Goal: Information Seeking & Learning: Check status

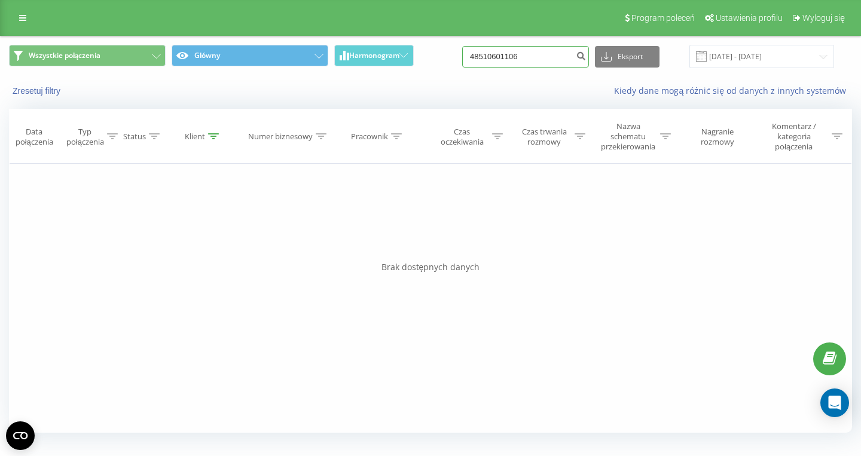
click at [550, 63] on input "48510601106" at bounding box center [525, 57] width 127 height 22
paste input "491711469787"
type input "491711469787"
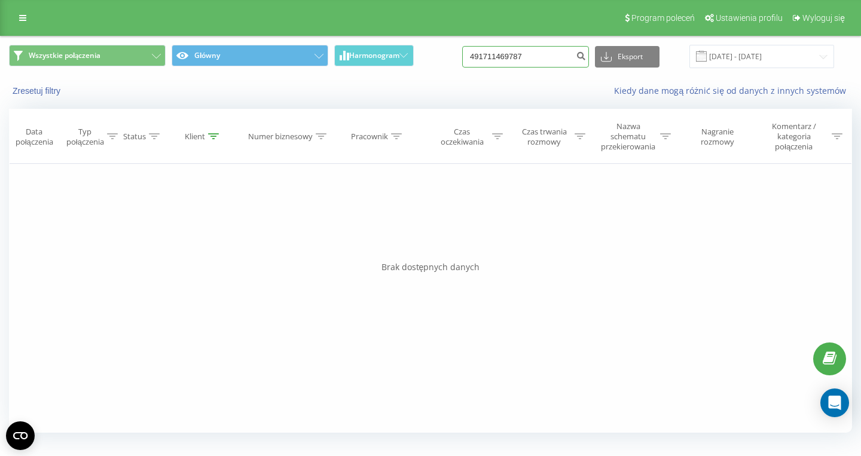
drag, startPoint x: 389, startPoint y: 2, endPoint x: 555, endPoint y: 56, distance: 174.5
click at [555, 55] on input "491711469787" at bounding box center [525, 57] width 127 height 22
click at [554, 56] on input "491711469787" at bounding box center [525, 57] width 127 height 22
click at [554, 57] on input "491711469787" at bounding box center [525, 57] width 127 height 22
click at [551, 59] on input "491711469787" at bounding box center [525, 57] width 127 height 22
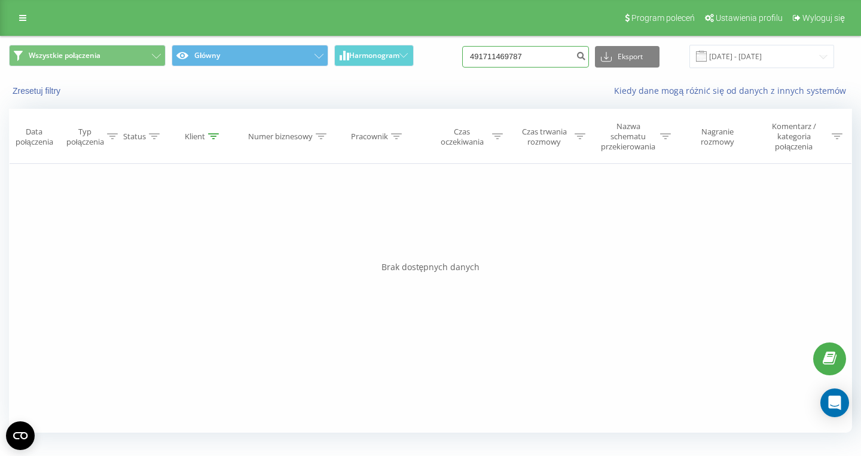
click at [551, 59] on input "491711469787" at bounding box center [525, 57] width 127 height 22
paste input "48733018739"
type input "48733018739"
click at [553, 56] on input "48733018739" at bounding box center [525, 57] width 127 height 22
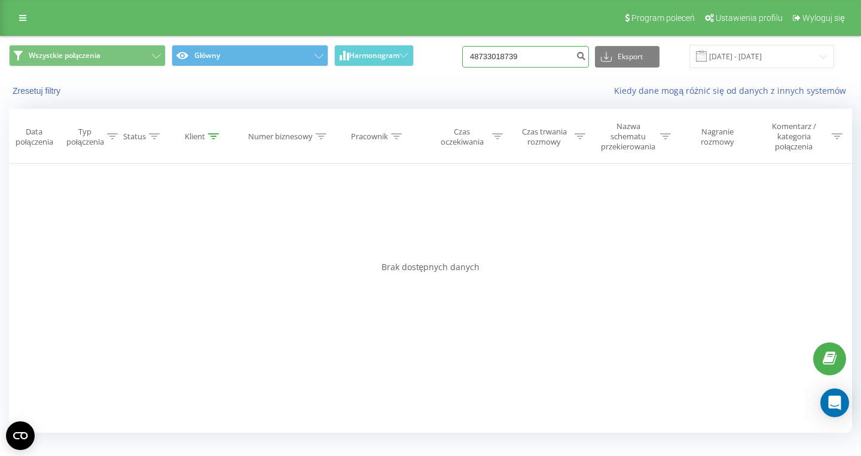
click at [553, 56] on input "48733018739" at bounding box center [525, 57] width 127 height 22
paste input "48733008362"
type input "48733008362"
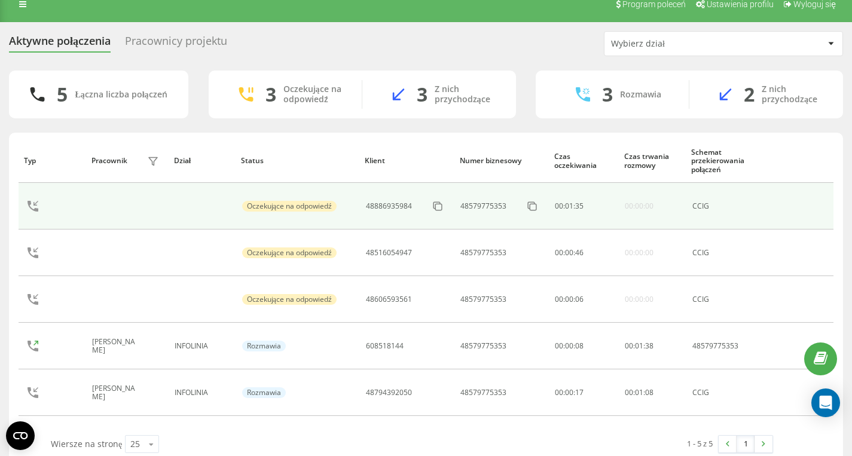
scroll to position [32, 0]
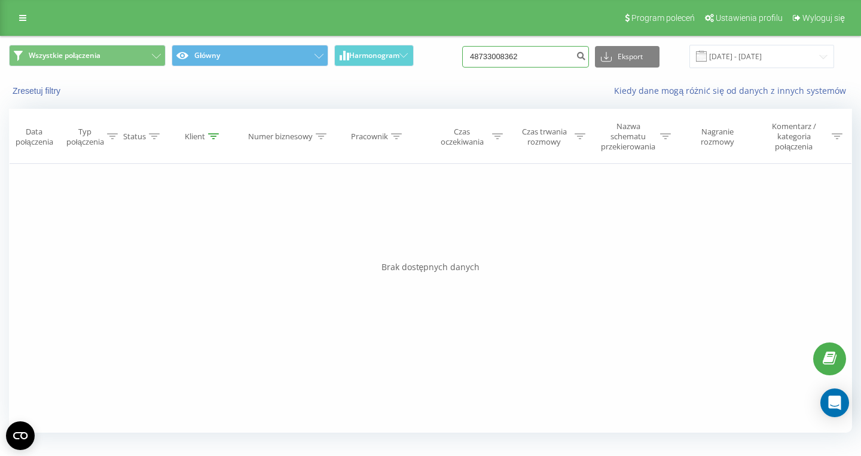
click at [549, 64] on input "48733008362" at bounding box center [525, 57] width 127 height 22
click at [548, 64] on input "48733008362" at bounding box center [525, 57] width 127 height 22
paste input "48604984392"
type input "48604984392"
click at [540, 62] on input "48604984392" at bounding box center [525, 57] width 127 height 22
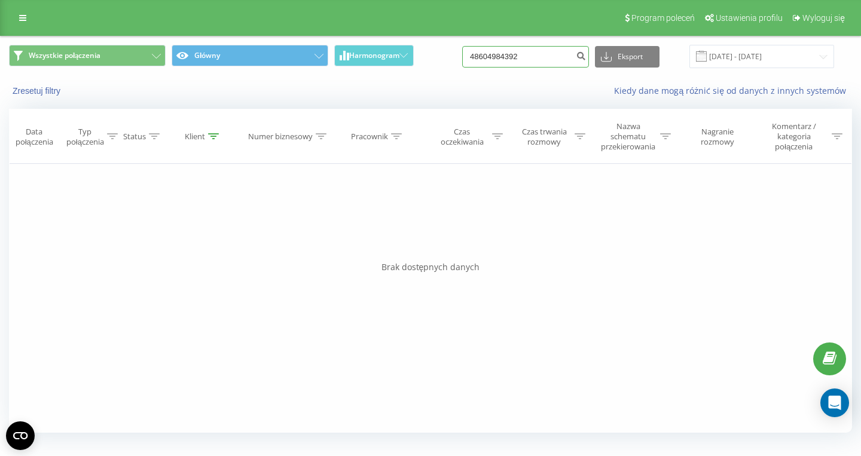
click at [540, 62] on input "48604984392" at bounding box center [525, 57] width 127 height 22
paste input "48606212484"
type input "48606212484"
click at [543, 63] on input "48606212484" at bounding box center [525, 57] width 127 height 22
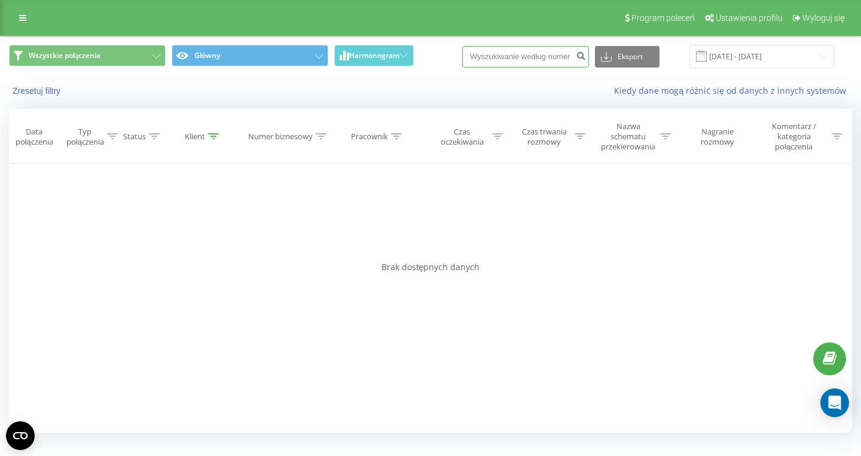
paste input "48784628610"
type input "48784628610"
click at [545, 59] on input "48784628610" at bounding box center [525, 57] width 127 height 22
paste input "48608479945"
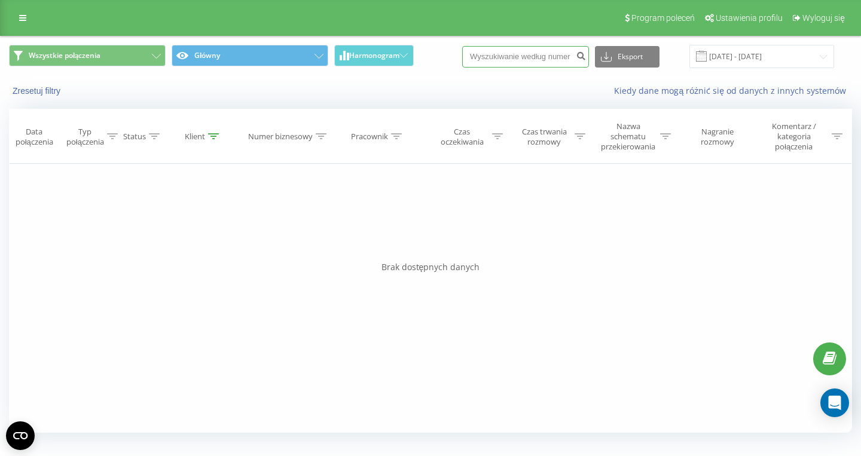
type input "48608479945"
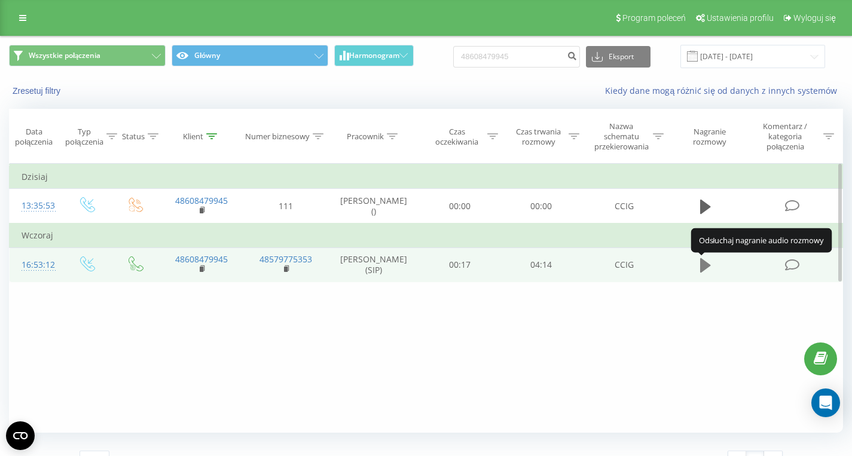
click at [703, 268] on icon at bounding box center [705, 265] width 11 height 14
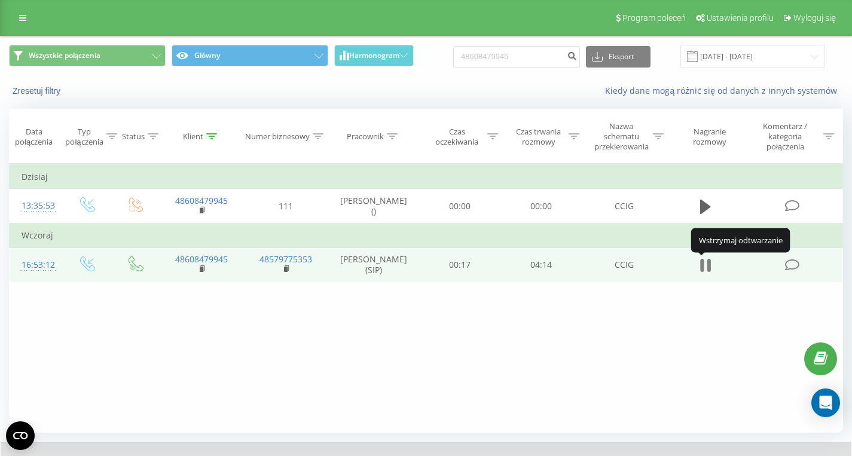
click at [705, 273] on icon at bounding box center [705, 265] width 11 height 17
click at [537, 53] on input "48608479945" at bounding box center [516, 57] width 127 height 22
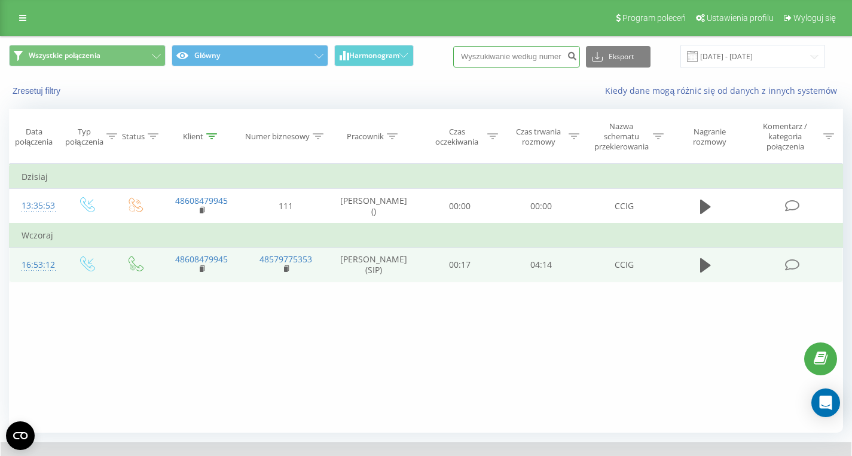
paste input "513673058"
type input "513673058"
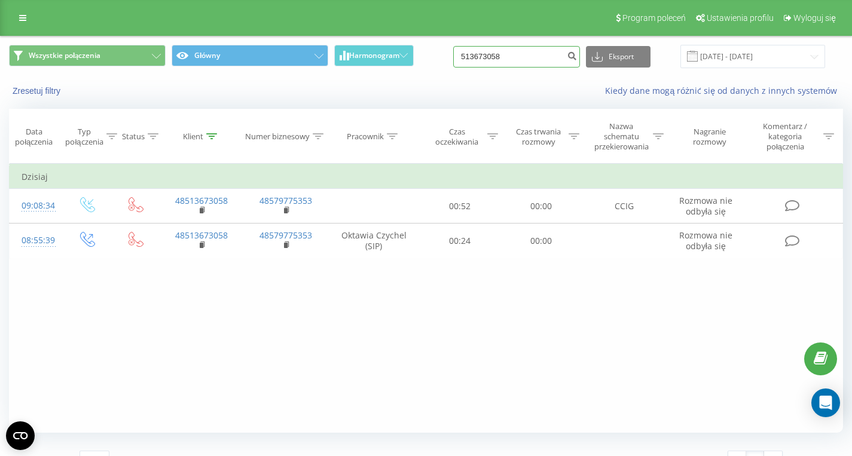
click at [521, 58] on input "513673058" at bounding box center [516, 57] width 127 height 22
click at [521, 59] on input "513673058" at bounding box center [516, 57] width 127 height 22
paste input "48501276243"
type input "48501276243"
click at [538, 60] on input "48501276243" at bounding box center [516, 57] width 127 height 22
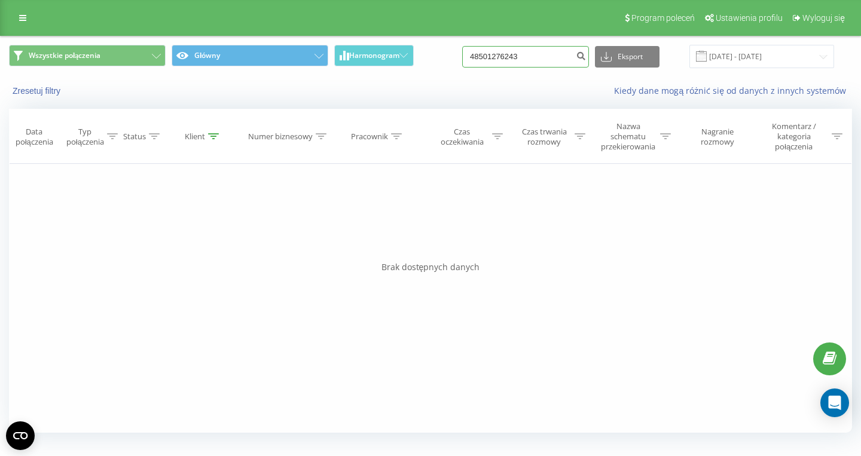
click at [538, 57] on input "48501276243" at bounding box center [525, 57] width 127 height 22
paste input "48662625199"
type input "48662625199"
click at [539, 56] on input "48662625199" at bounding box center [525, 57] width 127 height 22
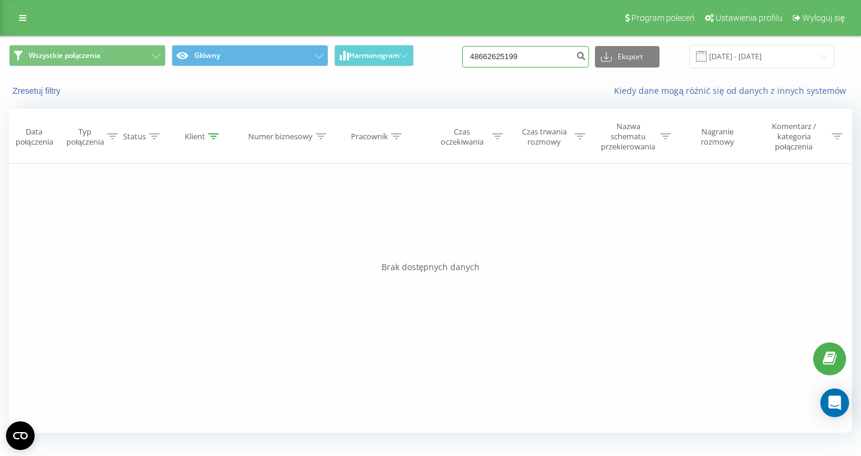
click at [539, 57] on input "48662625199" at bounding box center [525, 57] width 127 height 22
click at [552, 65] on input "48662625199" at bounding box center [525, 57] width 127 height 22
paste input "48531220163"
type input "48531220163"
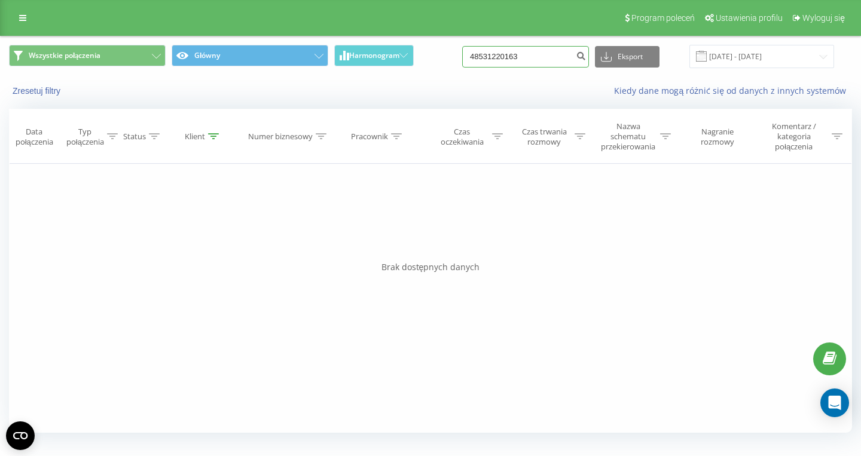
click at [551, 62] on input "48531220163" at bounding box center [525, 57] width 127 height 22
paste input "48665045014"
type input "48665045014"
click at [554, 58] on input "48665045014" at bounding box center [525, 57] width 127 height 22
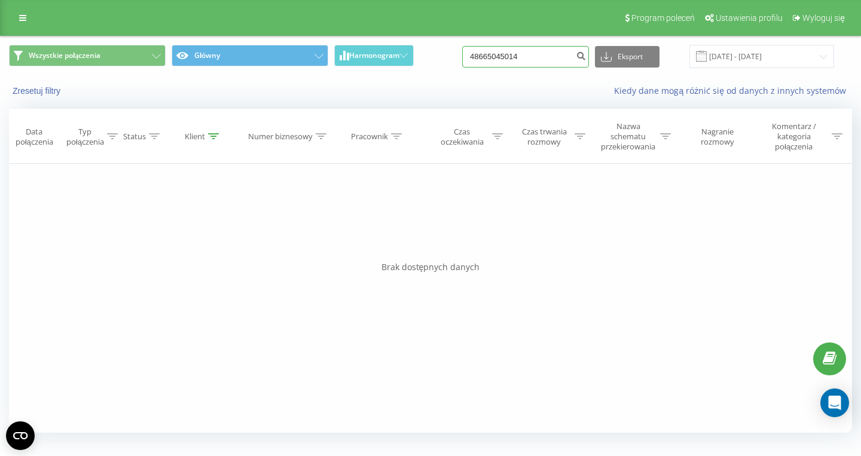
click at [554, 58] on input "48665045014" at bounding box center [525, 57] width 127 height 22
paste input "48884335915"
type input "48884335915"
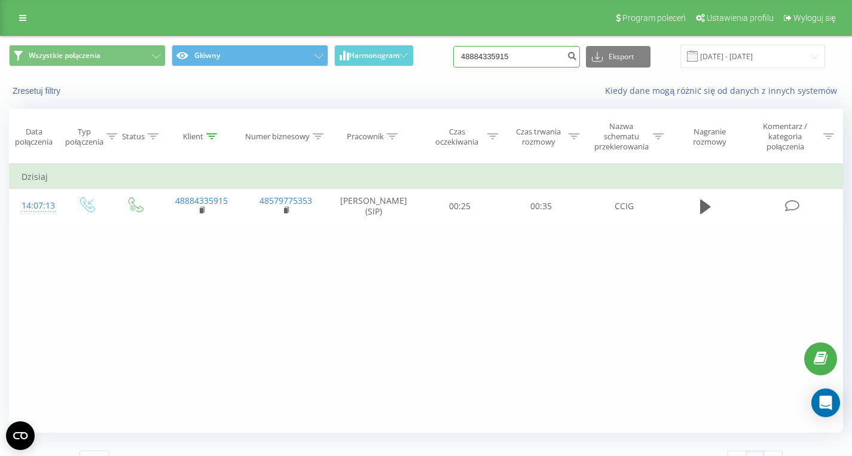
click at [543, 57] on input "48884335915" at bounding box center [516, 57] width 127 height 22
click at [543, 59] on input "48884335915" at bounding box center [516, 57] width 127 height 22
paste input "48502207324"
type input "48502207324"
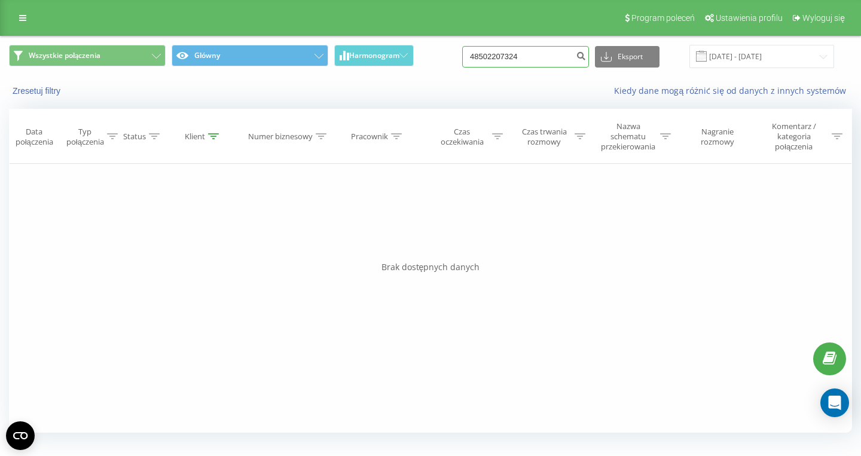
click at [537, 59] on input "48502207324" at bounding box center [525, 57] width 127 height 22
paste input "48515314435"
type input "48515314435"
click at [547, 56] on input "48515314435" at bounding box center [525, 57] width 127 height 22
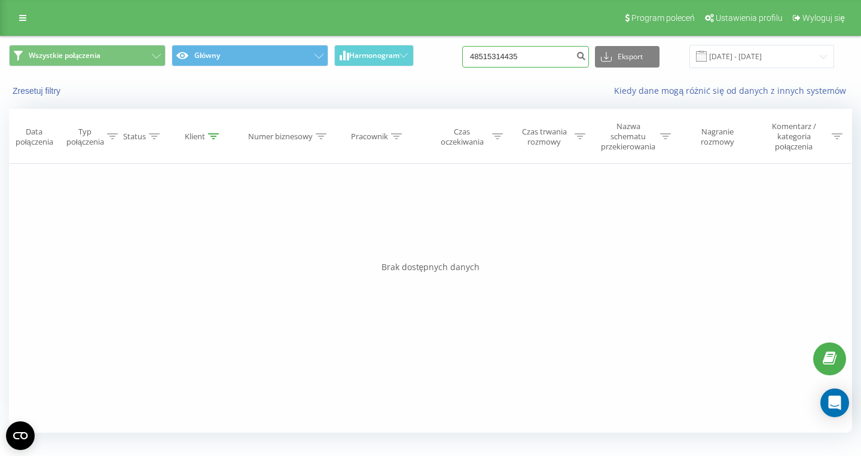
click at [547, 57] on input "48515314435" at bounding box center [525, 57] width 127 height 22
paste input "661039058"
type input "661039058"
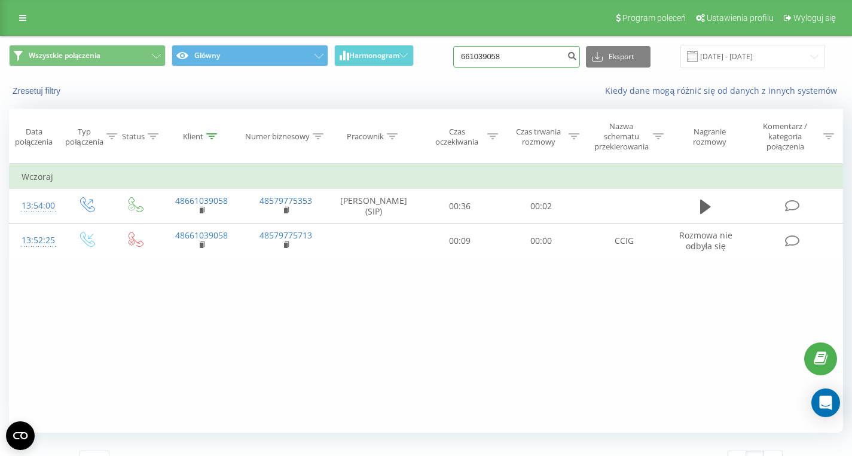
click at [525, 59] on input "661039058" at bounding box center [516, 57] width 127 height 22
drag, startPoint x: 517, startPoint y: 57, endPoint x: 418, endPoint y: 56, distance: 98.6
click at [453, 56] on input "661039058" at bounding box center [516, 57] width 127 height 22
paste input "48517321726"
type input "48517321726"
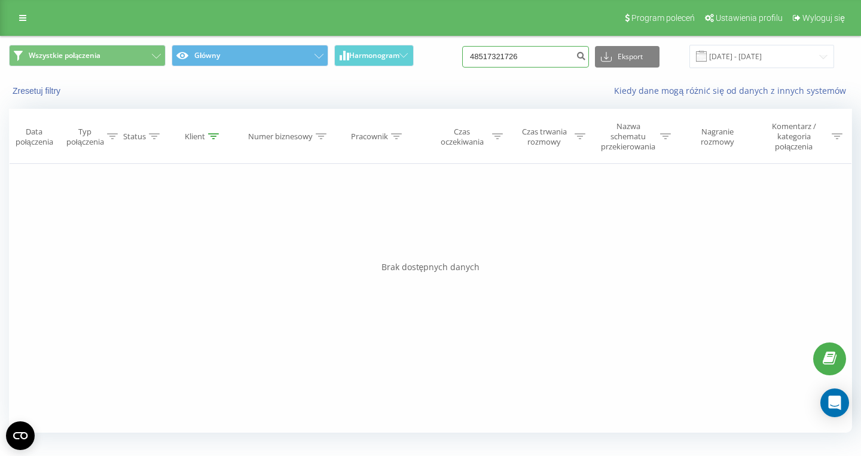
click at [545, 65] on input "48517321726" at bounding box center [525, 57] width 127 height 22
paste input "48517321726"
type input "48517321726"
click at [539, 57] on input "48517321726" at bounding box center [525, 57] width 127 height 22
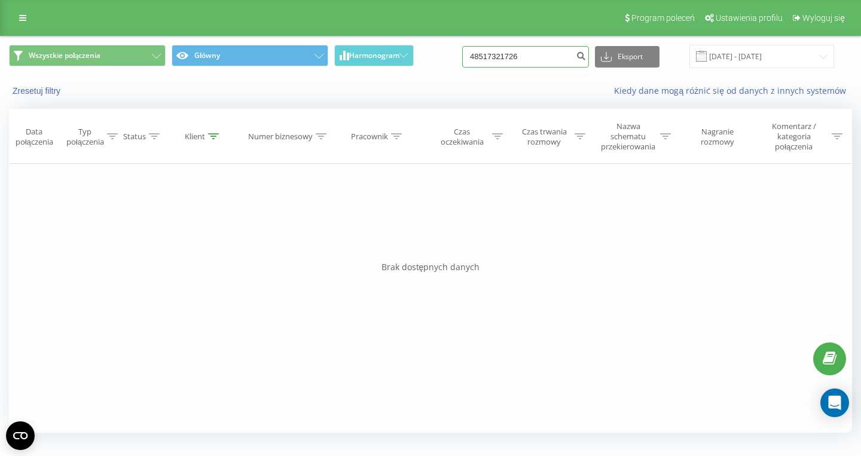
click at [539, 57] on input "48517321726" at bounding box center [525, 57] width 127 height 22
paste input "48517321726"
type input "48517321726"
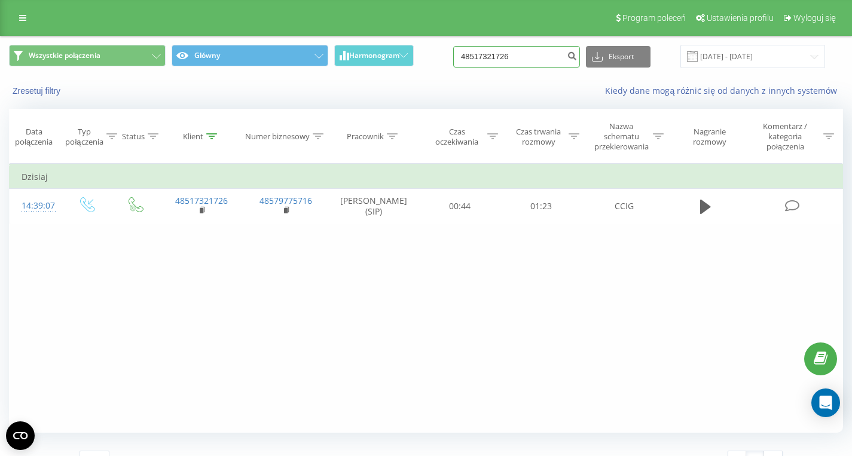
click at [546, 58] on input "48517321726" at bounding box center [516, 57] width 127 height 22
click at [546, 59] on input "48517321726" at bounding box center [516, 57] width 127 height 22
paste input "48513144279"
type input "48513144279"
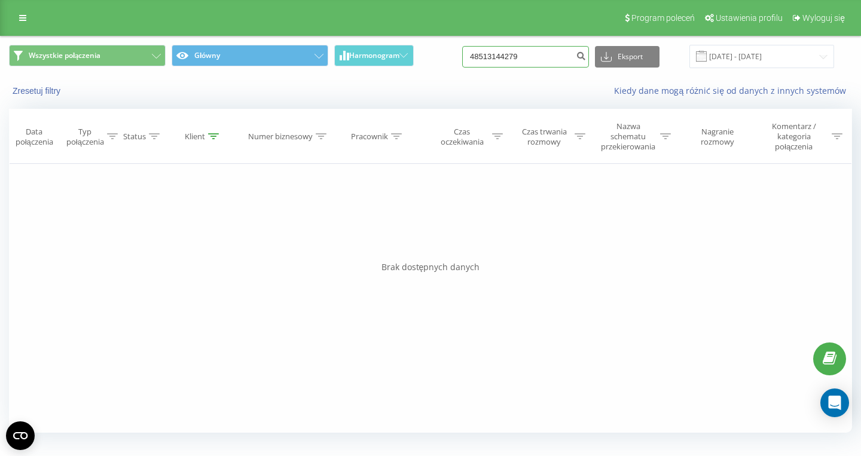
click at [554, 56] on input "48513144279" at bounding box center [525, 57] width 127 height 22
paste input "48507468813"
type input "48507468813"
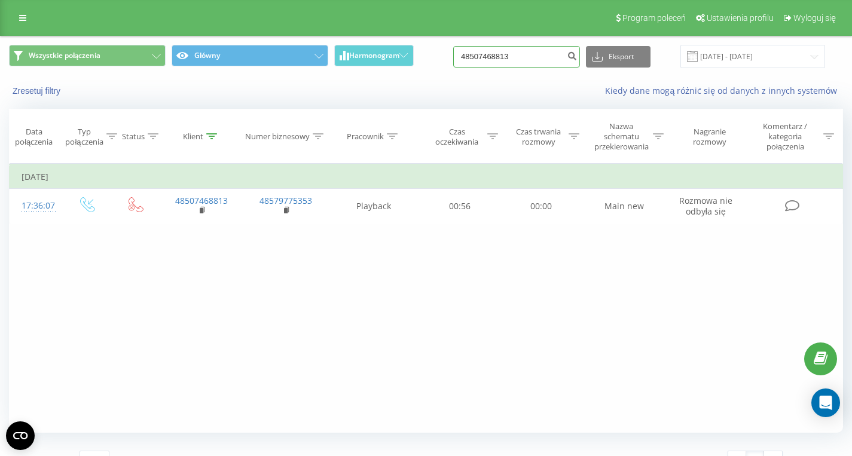
click at [530, 59] on input "48507468813" at bounding box center [516, 57] width 127 height 22
paste input "48698670663"
type input "48698670663"
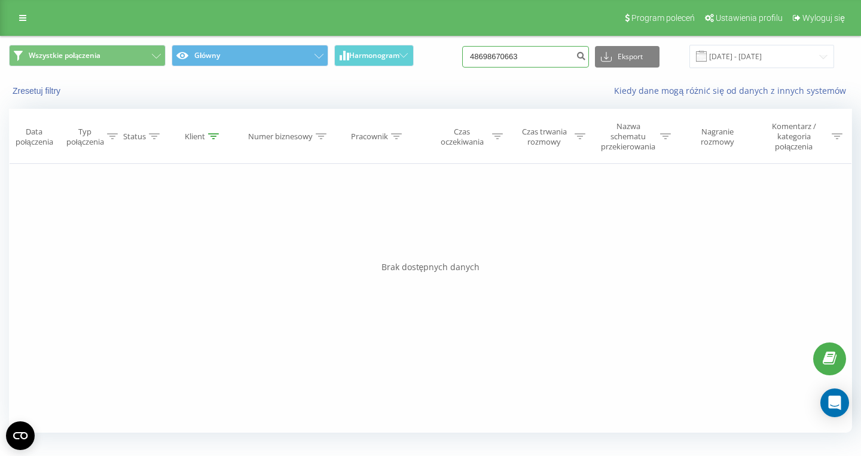
click at [558, 63] on input "48698670663" at bounding box center [525, 57] width 127 height 22
paste input "48502174480"
type input "48502174480"
click at [543, 57] on input "48502174480" at bounding box center [525, 57] width 127 height 22
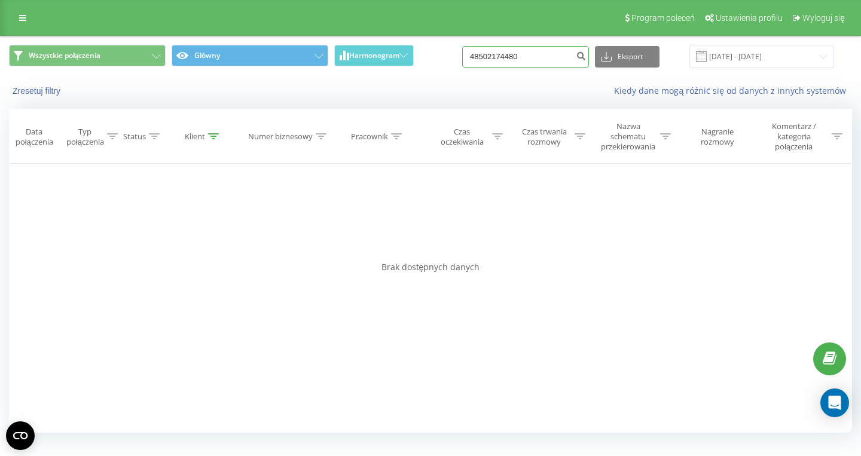
click at [543, 57] on input "48502174480" at bounding box center [525, 57] width 127 height 22
paste input "48797469826"
type input "48797469826"
click at [539, 62] on input "48797469826" at bounding box center [525, 57] width 127 height 22
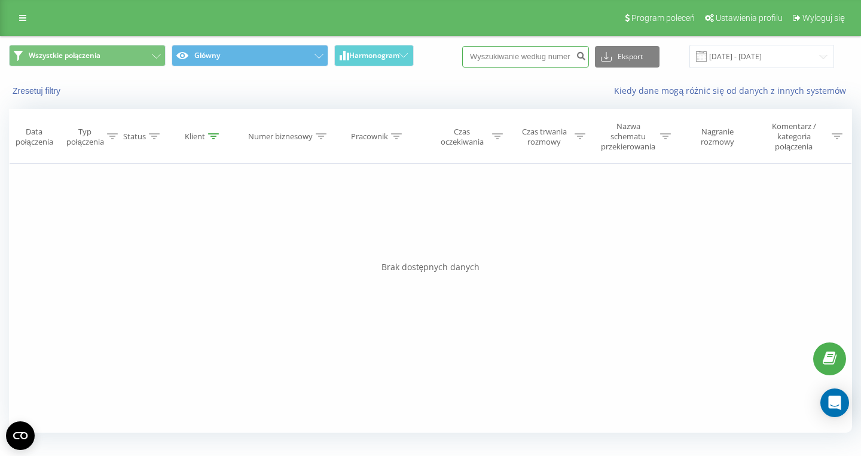
paste input "48667519515"
type input "48667519515"
click at [547, 59] on input "48667519515" at bounding box center [525, 57] width 127 height 22
click at [544, 62] on input "48667519515" at bounding box center [525, 57] width 127 height 22
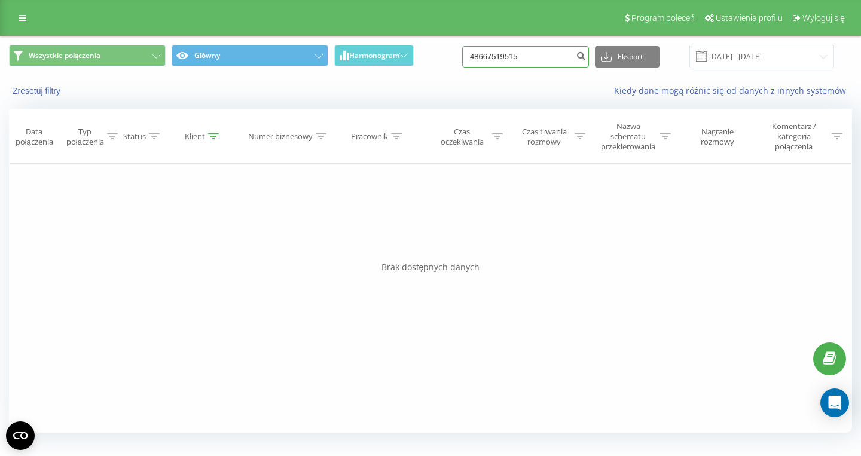
click at [544, 62] on input "48667519515" at bounding box center [525, 57] width 127 height 22
paste input "48574881733"
type input "48574881733"
click at [546, 65] on input "48574881733" at bounding box center [525, 57] width 127 height 22
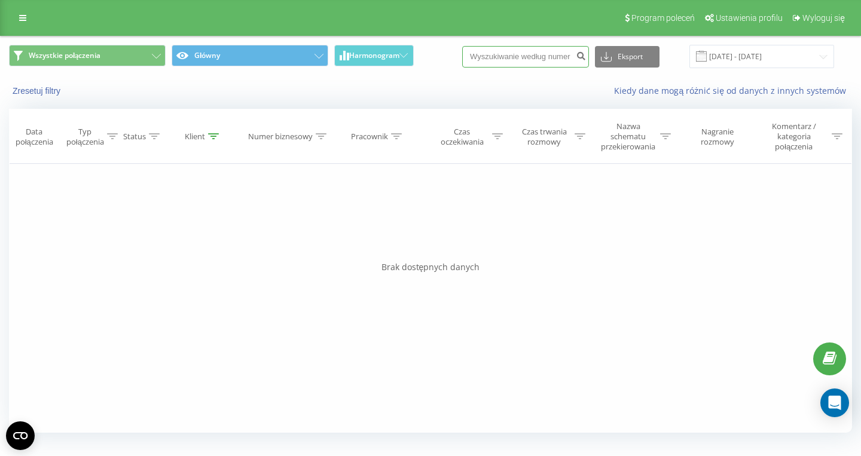
paste input "48574881733"
type input "48574881733"
click at [539, 63] on input "48574881733" at bounding box center [525, 57] width 127 height 22
click at [543, 57] on input "48574881733" at bounding box center [525, 57] width 127 height 22
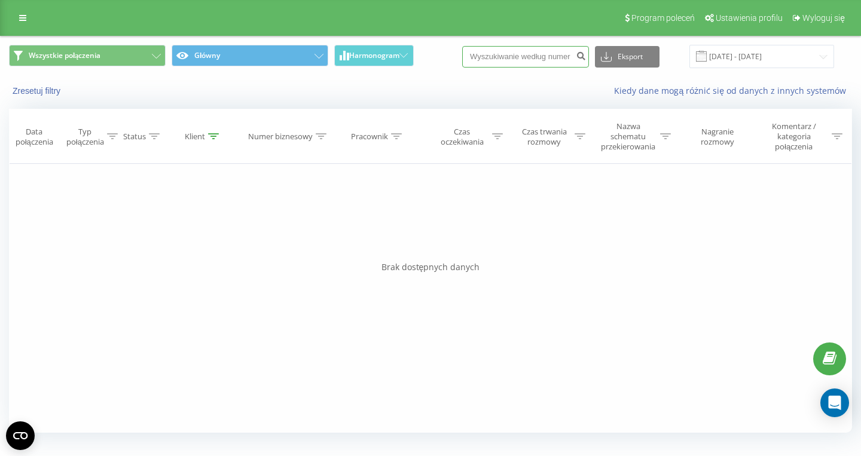
paste input "48511350854"
type input "48511350854"
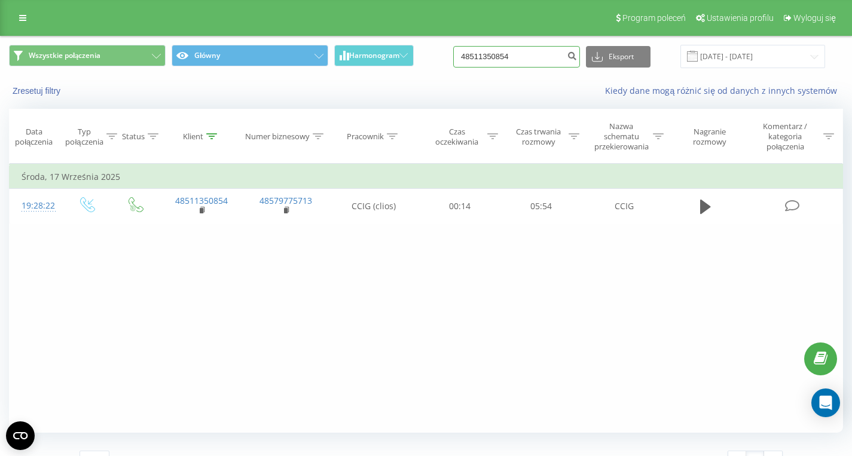
click at [533, 67] on input "48511350854" at bounding box center [516, 57] width 127 height 22
click at [533, 66] on input "48511350854" at bounding box center [516, 57] width 127 height 22
paste input "534 153 618"
type input "534 153 618"
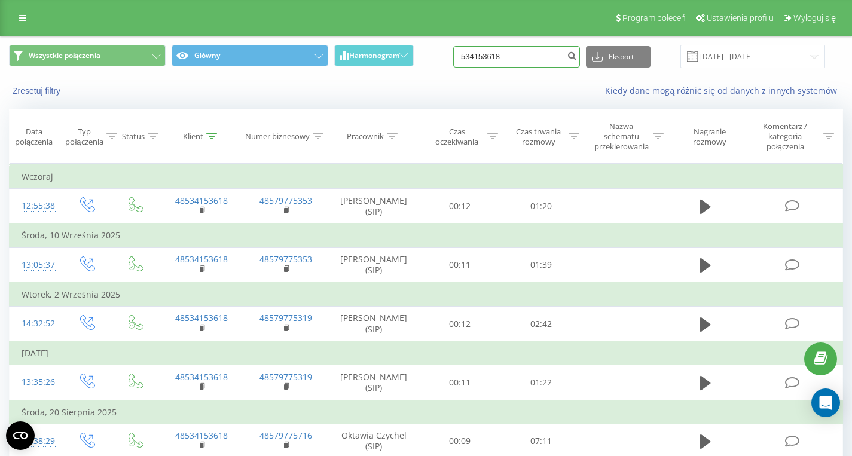
click at [530, 64] on input "534153618" at bounding box center [516, 57] width 127 height 22
paste input "48661860008"
type input "48661860008"
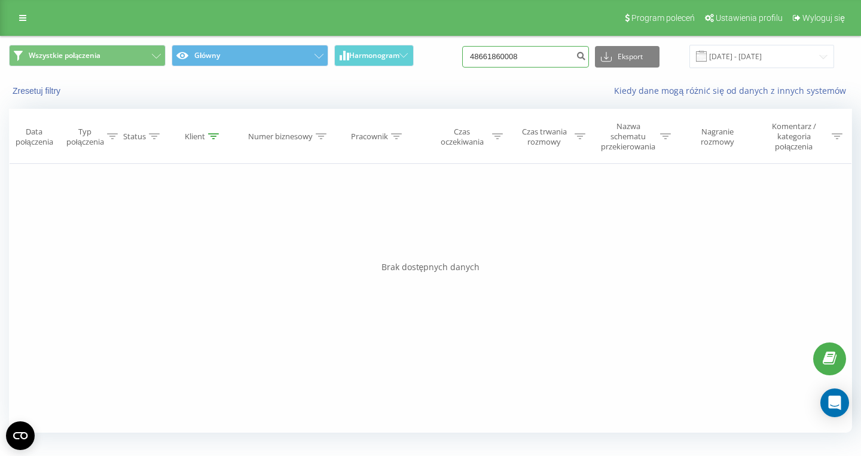
click at [557, 54] on input "48661860008" at bounding box center [525, 57] width 127 height 22
paste input "661039058"
type input "661039058"
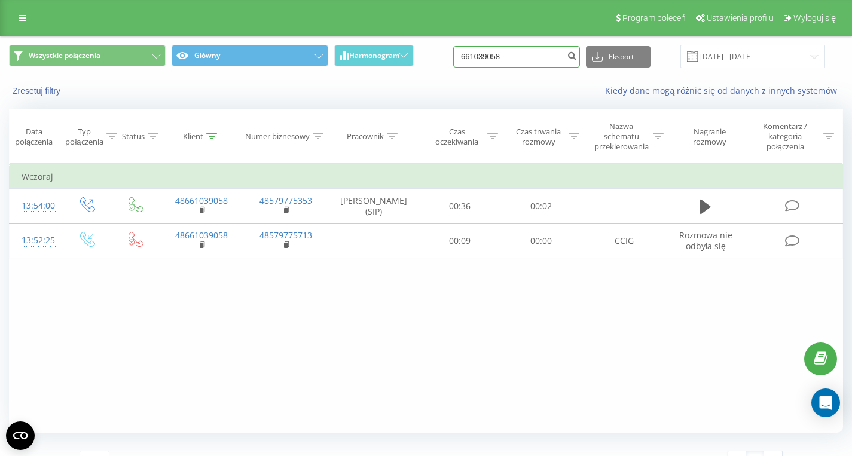
click at [527, 56] on input "661039058" at bounding box center [516, 57] width 127 height 22
paste input "48508286594"
type input "48508286594"
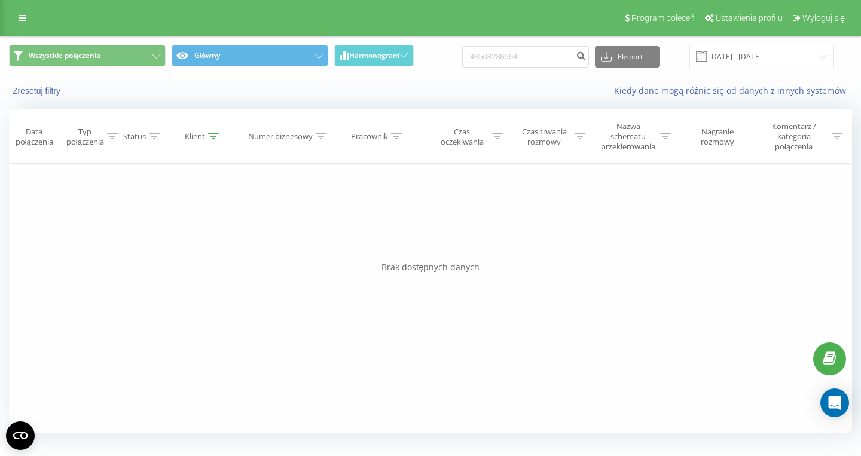
drag, startPoint x: 188, startPoint y: 423, endPoint x: 86, endPoint y: 444, distance: 103.6
click at [185, 422] on div "Filtruj według warunków Jest równe Wprowadź wartość Anuluj OK Filtruj według wa…" at bounding box center [430, 298] width 843 height 269
click at [536, 57] on input "48508286594" at bounding box center [525, 57] width 127 height 22
paste input "48668349052"
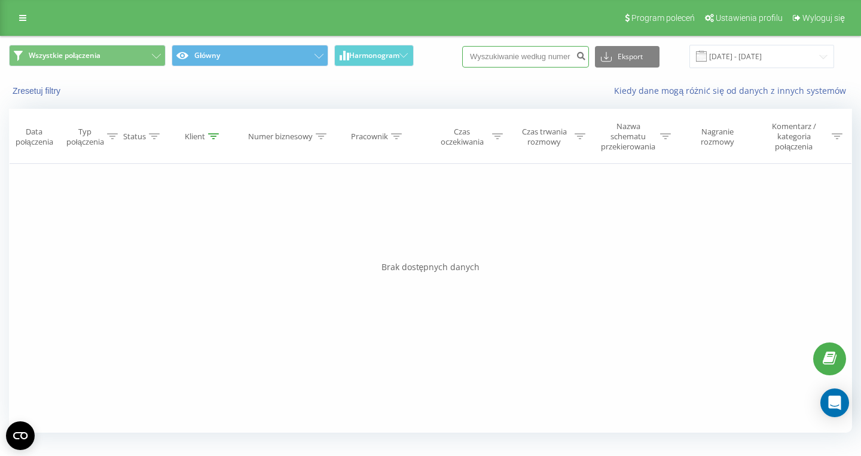
type input "48668349052"
click at [554, 64] on input "48668349052" at bounding box center [525, 57] width 127 height 22
click at [553, 64] on input "48668349052" at bounding box center [525, 57] width 127 height 22
paste input "500850313"
type input "500850313"
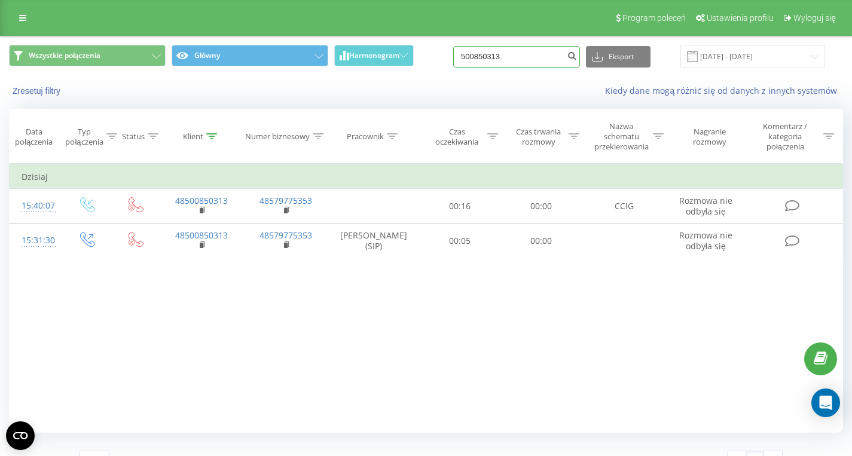
click at [519, 62] on input "500850313" at bounding box center [516, 57] width 127 height 22
paste input "48500025482"
type input "48500025482"
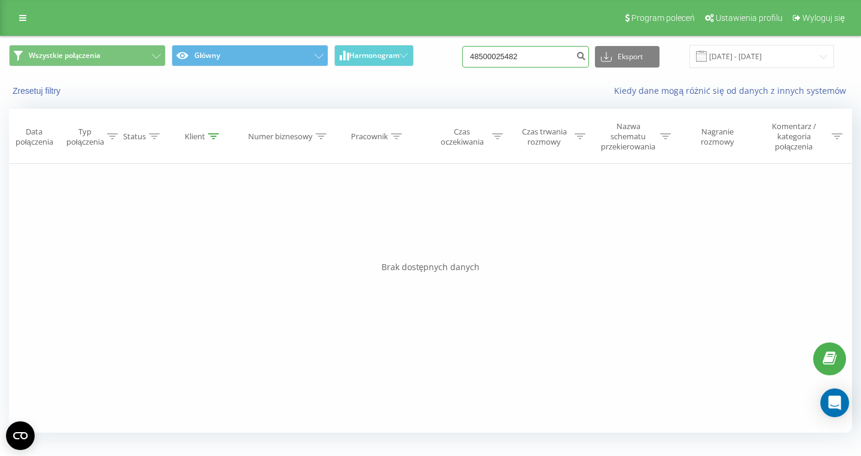
click at [554, 58] on input "48500025482" at bounding box center [525, 57] width 127 height 22
click at [552, 57] on input "48500025482" at bounding box center [525, 57] width 127 height 22
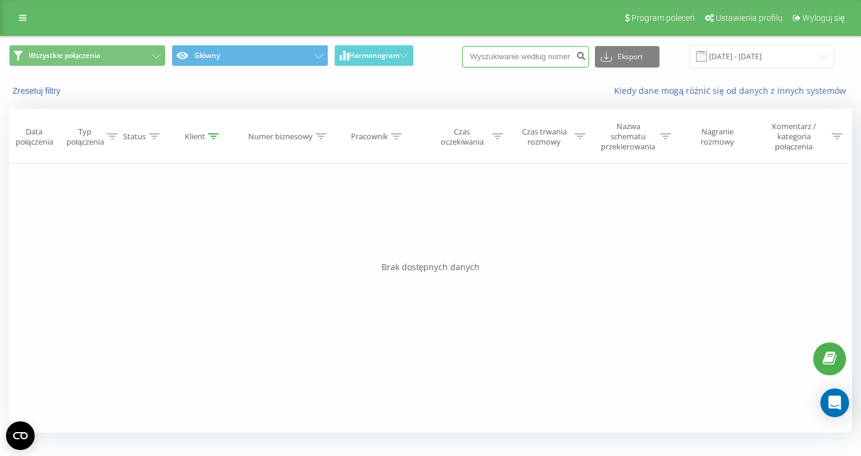
paste input "48574881733"
type input "48574881733"
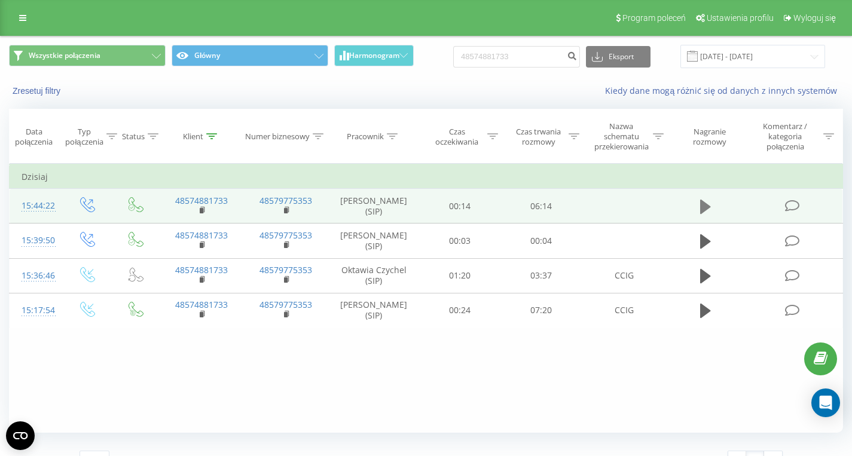
click at [708, 201] on icon at bounding box center [705, 206] width 11 height 17
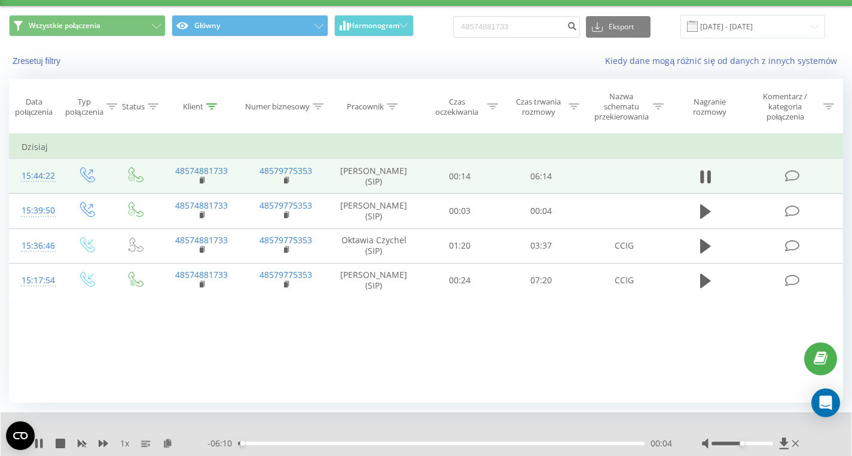
scroll to position [69, 0]
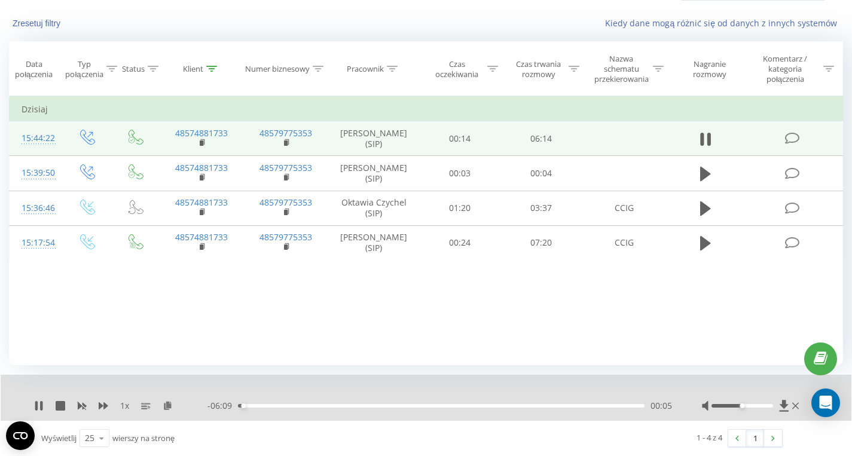
click at [597, 405] on div "00:05" at bounding box center [441, 406] width 406 height 4
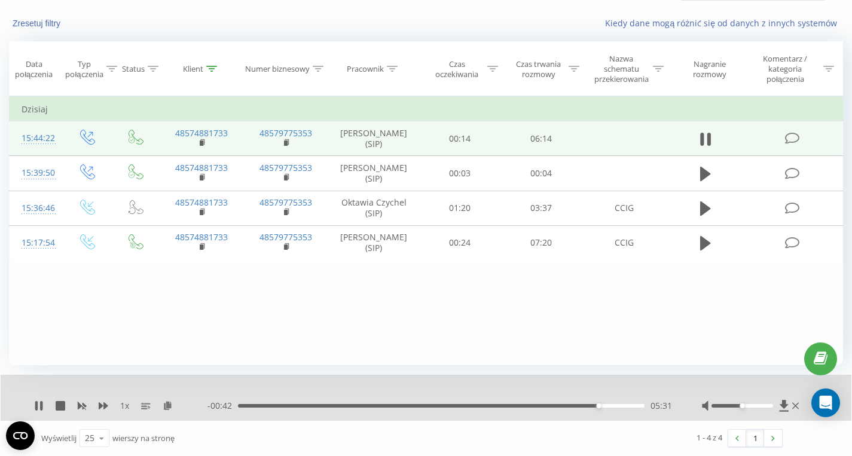
click at [607, 404] on div "05:31" at bounding box center [441, 406] width 406 height 4
click at [611, 406] on div "05:40" at bounding box center [608, 405] width 5 height 5
click at [704, 146] on icon at bounding box center [705, 139] width 11 height 17
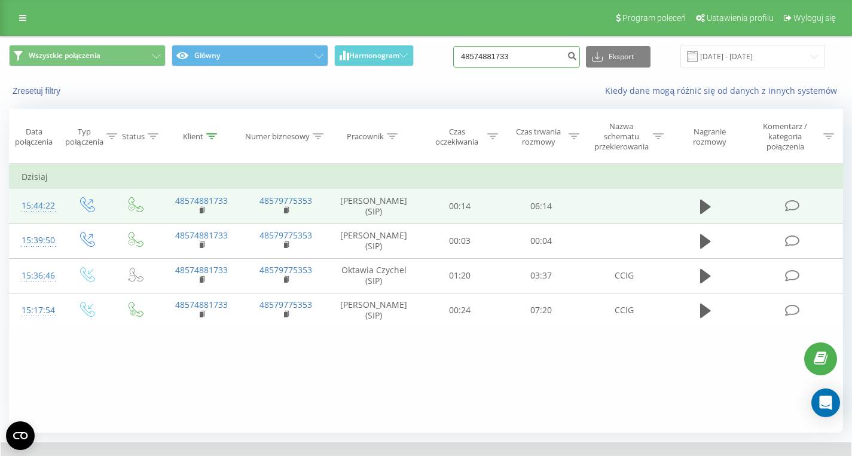
click at [523, 56] on input "48574881733" at bounding box center [516, 57] width 127 height 22
paste input "48607066903"
type input "48607066903"
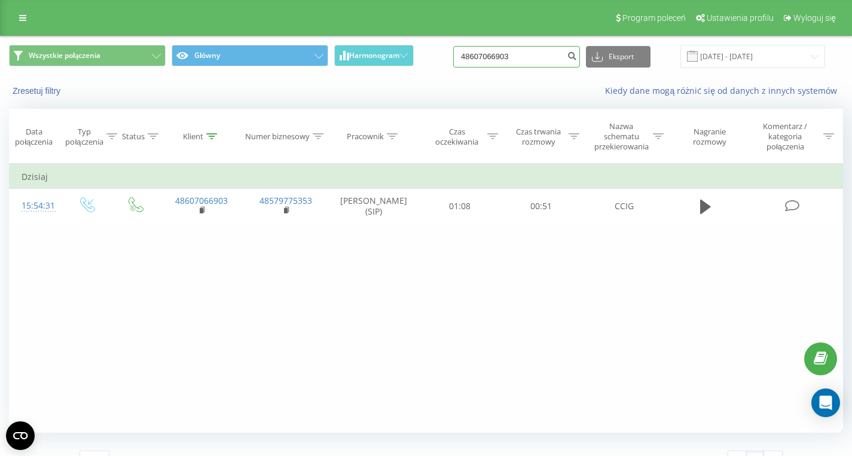
click at [541, 59] on input "48607066903" at bounding box center [516, 57] width 127 height 22
click at [540, 59] on input "48607066903" at bounding box center [516, 57] width 127 height 22
paste input "48883999480"
type input "48883999480"
click at [534, 59] on input "48883999480" at bounding box center [516, 57] width 127 height 22
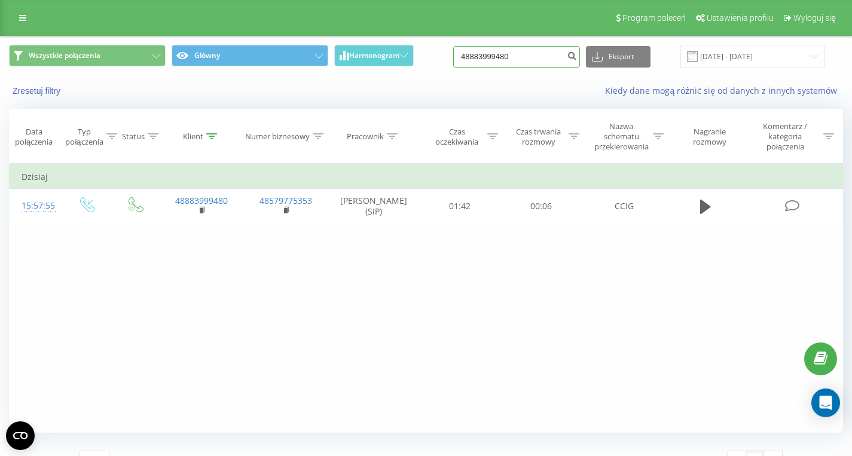
click at [534, 59] on input "48883999480" at bounding box center [516, 57] width 127 height 22
paste input "48602361680"
type input "48602361680"
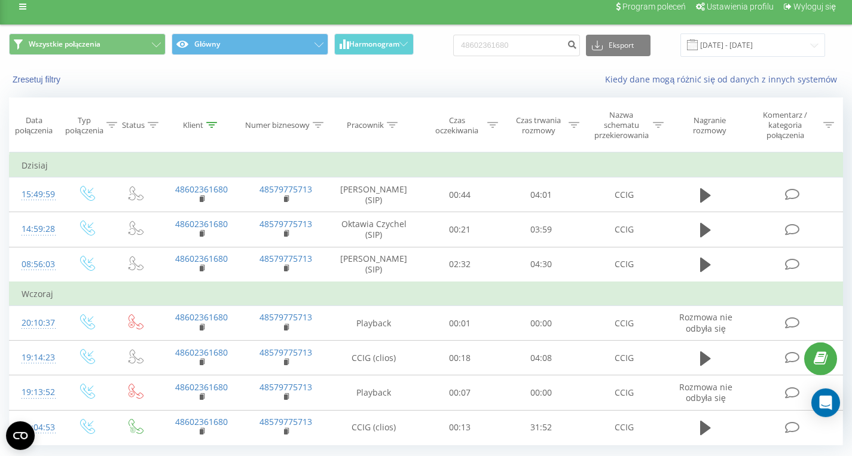
scroll to position [19, 0]
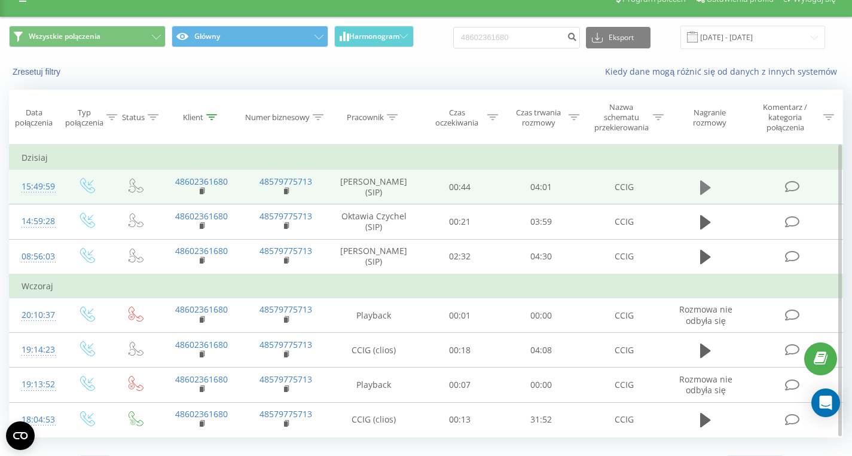
click at [704, 191] on icon at bounding box center [705, 188] width 11 height 14
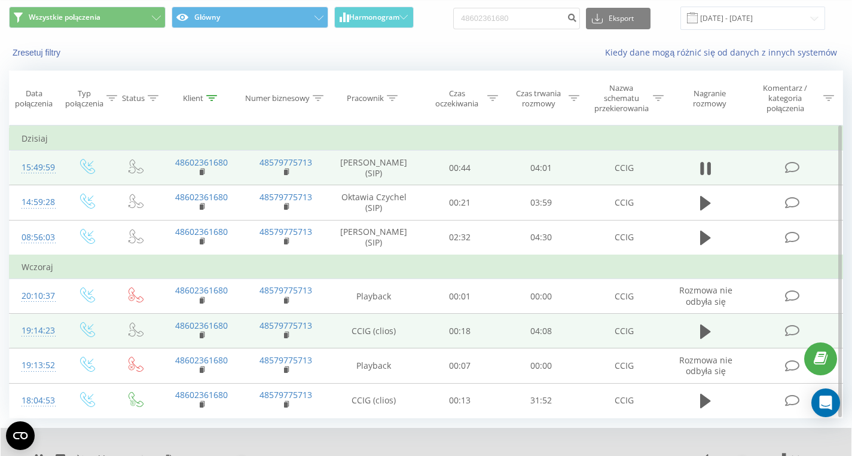
scroll to position [93, 0]
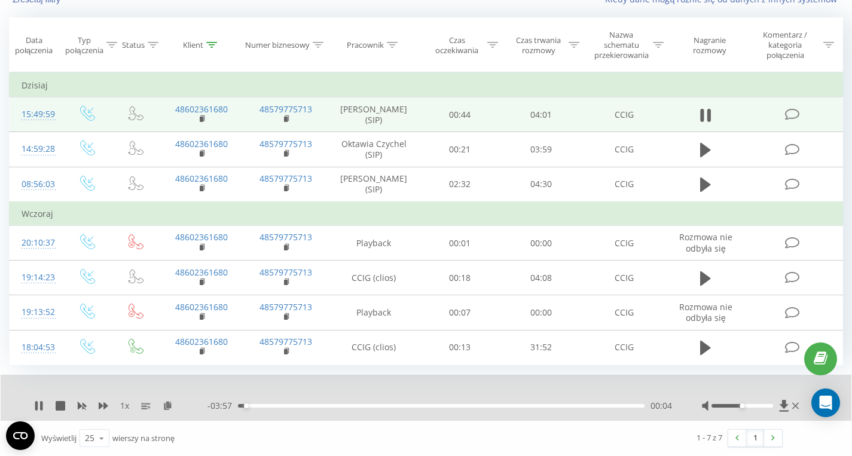
click at [268, 406] on div "00:04" at bounding box center [441, 406] width 406 height 4
click at [368, 406] on div "00:18" at bounding box center [441, 406] width 406 height 4
click at [417, 406] on div "01:47" at bounding box center [441, 406] width 406 height 4
click at [436, 408] on div "- 02:15 01:47 01:47" at bounding box center [439, 406] width 464 height 12
click at [436, 406] on div "01:47" at bounding box center [441, 406] width 406 height 4
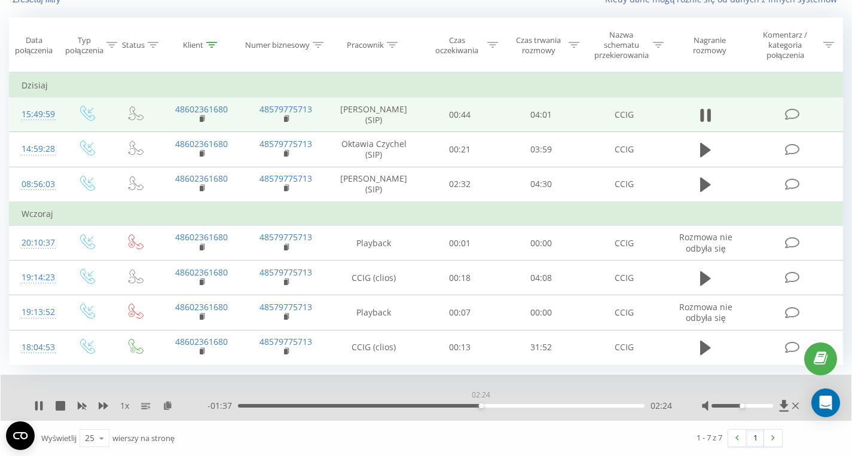
click at [481, 406] on div "02:24" at bounding box center [441, 406] width 406 height 4
click at [504, 406] on div "02:25" at bounding box center [441, 406] width 406 height 4
click at [708, 118] on icon at bounding box center [709, 115] width 4 height 13
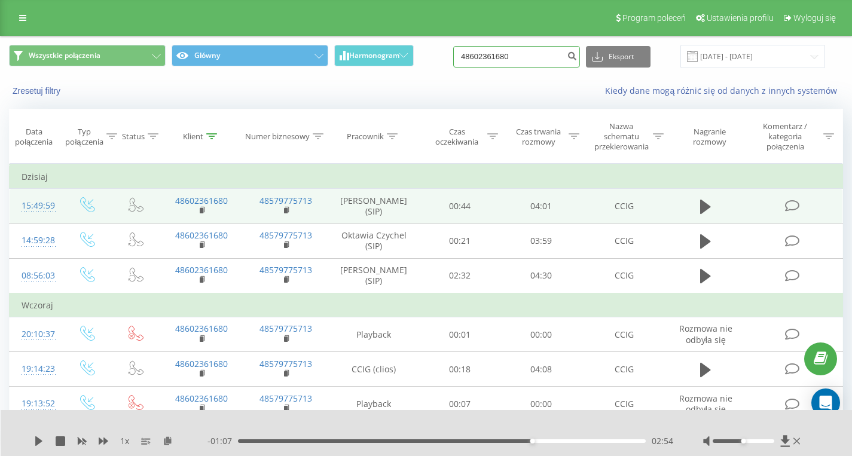
click at [528, 57] on input "48602361680" at bounding box center [516, 57] width 127 height 22
paste input "48513140755"
type input "48513140755"
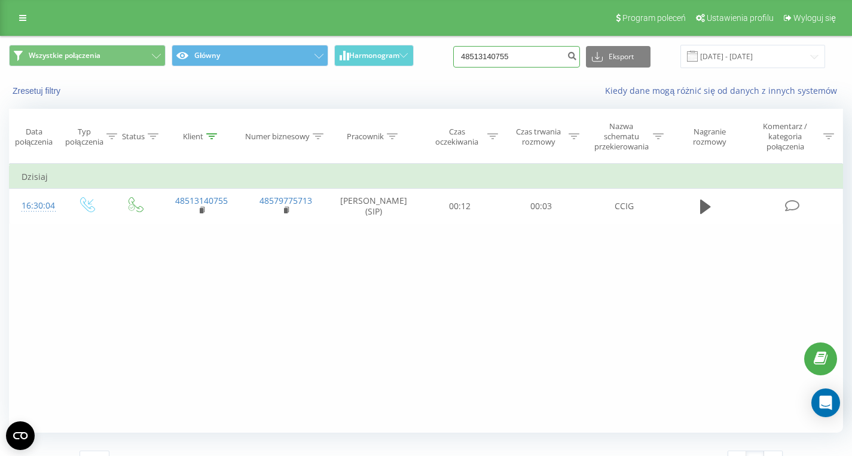
click at [526, 58] on input "48513140755" at bounding box center [516, 57] width 127 height 22
paste input "48662440591"
type input "48662440591"
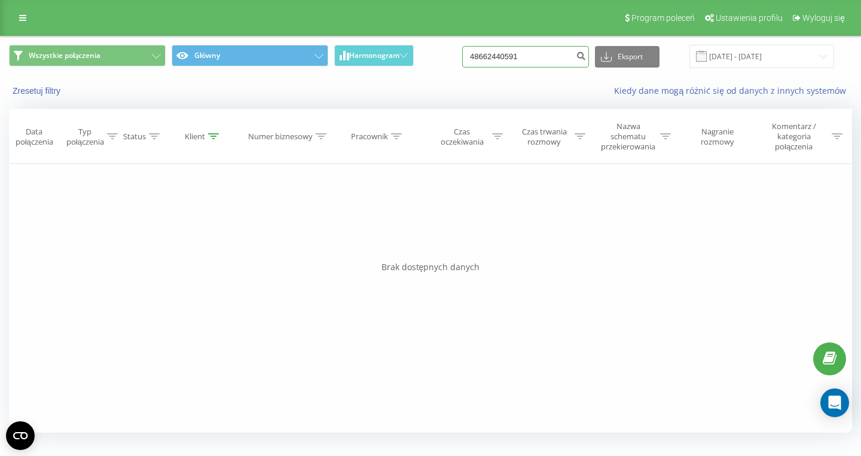
click at [533, 62] on input "48662440591" at bounding box center [525, 57] width 127 height 22
paste input "48667111115"
type input "48667111115"
click at [546, 59] on input "48667111115" at bounding box center [525, 57] width 127 height 22
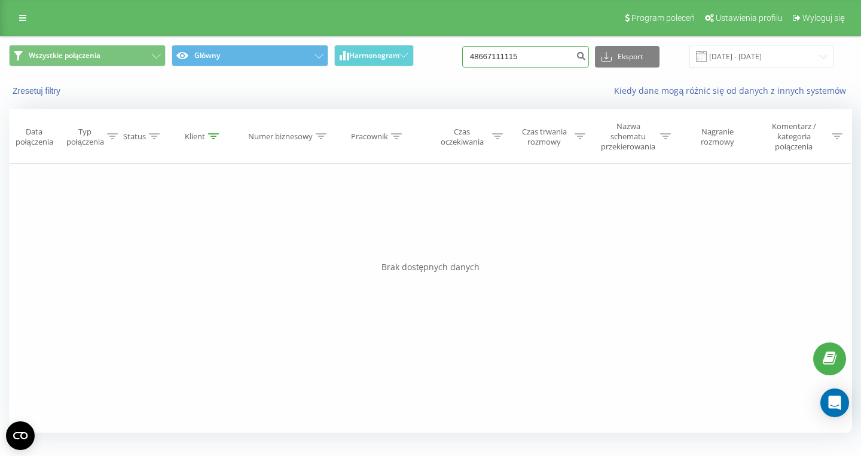
click at [546, 59] on input "48667111115" at bounding box center [525, 57] width 127 height 22
paste input "48502748282"
type input "48502748282"
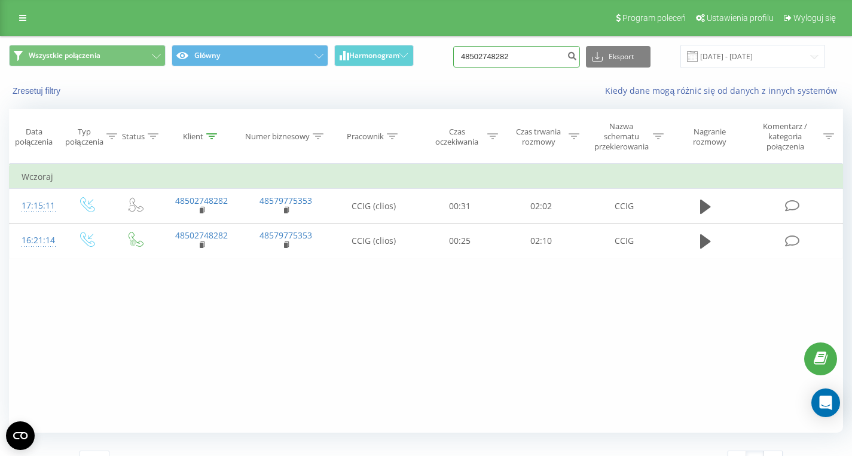
click at [538, 58] on input "48502748282" at bounding box center [516, 57] width 127 height 22
paste input "48576269722"
type input "48576269722"
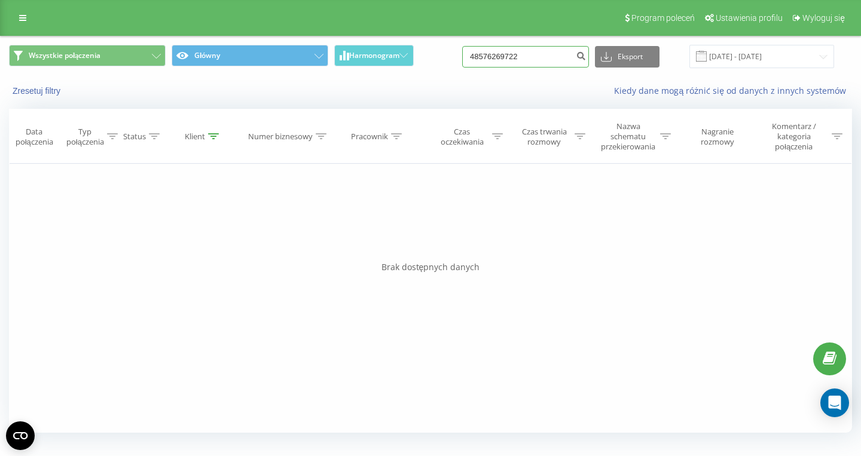
click at [529, 64] on input "48576269722" at bounding box center [525, 57] width 127 height 22
paste input "48601349749"
type input "48601349749"
click at [540, 52] on input "48601349749" at bounding box center [525, 57] width 127 height 22
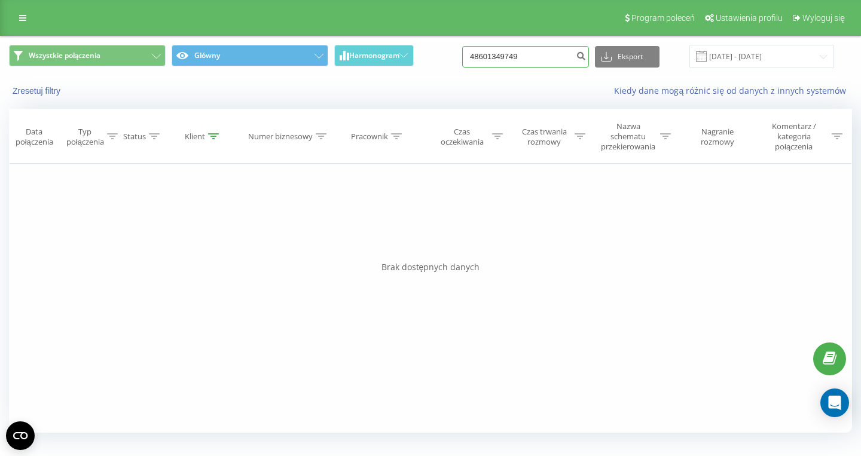
click at [540, 53] on input "48601349749" at bounding box center [525, 57] width 127 height 22
paste input "661039058"
type input "661039058"
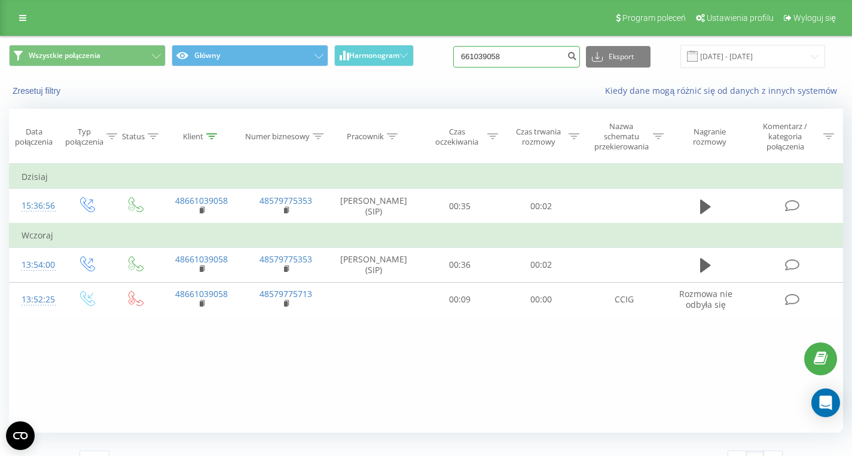
click at [524, 54] on input "661039058" at bounding box center [516, 57] width 127 height 22
click at [524, 56] on input "661039058" at bounding box center [516, 57] width 127 height 22
click at [525, 56] on input "661039058" at bounding box center [516, 57] width 127 height 22
paste input "48576522634"
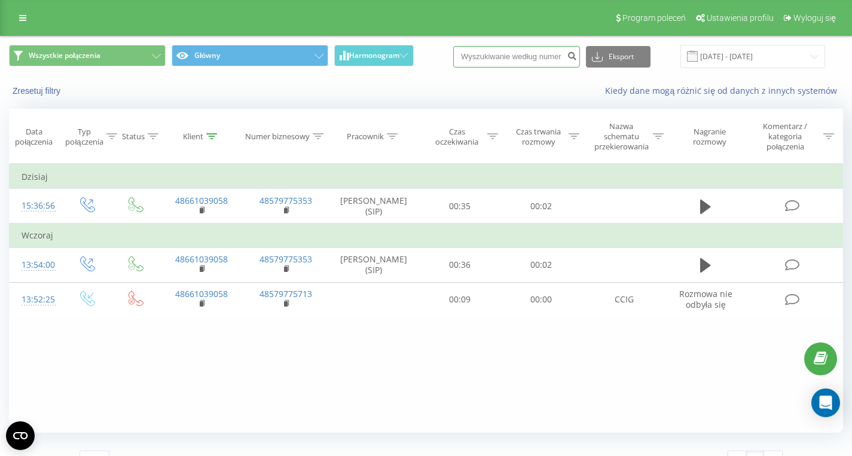
type input "48576522634"
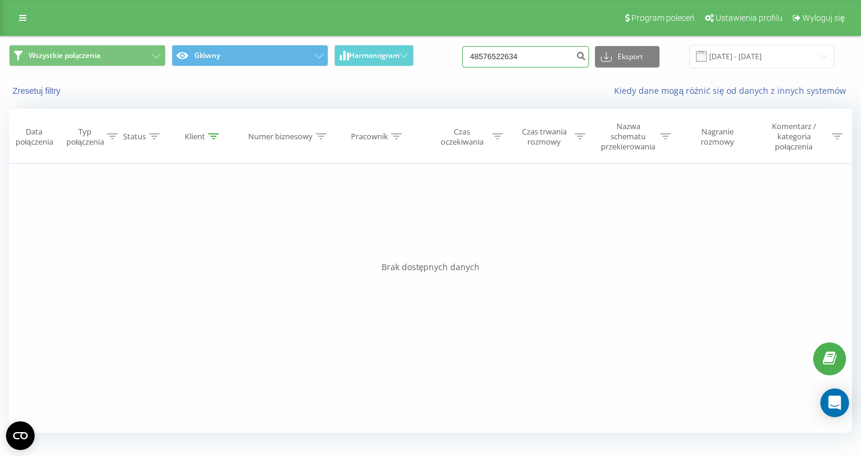
click at [541, 60] on input "48576522634" at bounding box center [525, 57] width 127 height 22
paste input "48663205112"
type input "48663205112"
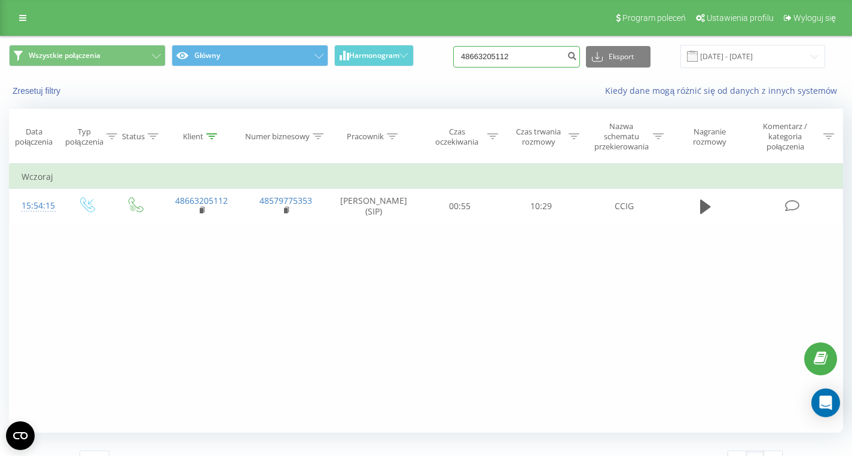
click at [540, 60] on input "48663205112" at bounding box center [516, 57] width 127 height 22
drag, startPoint x: 403, startPoint y: 148, endPoint x: 536, endPoint y: 59, distance: 159.8
click at [536, 59] on input "48663205112" at bounding box center [516, 57] width 127 height 22
click at [536, 61] on input "48663205112" at bounding box center [516, 57] width 127 height 22
click at [535, 60] on input "48663205112" at bounding box center [516, 57] width 127 height 22
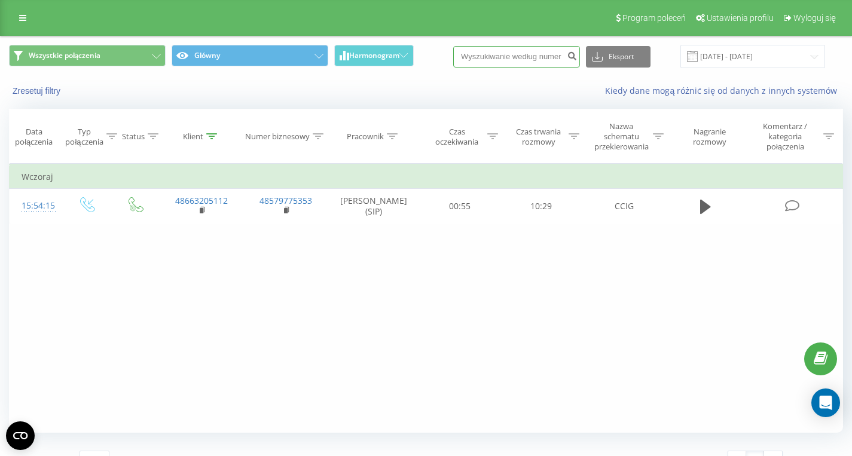
paste input "48692176311"
type input "48692176311"
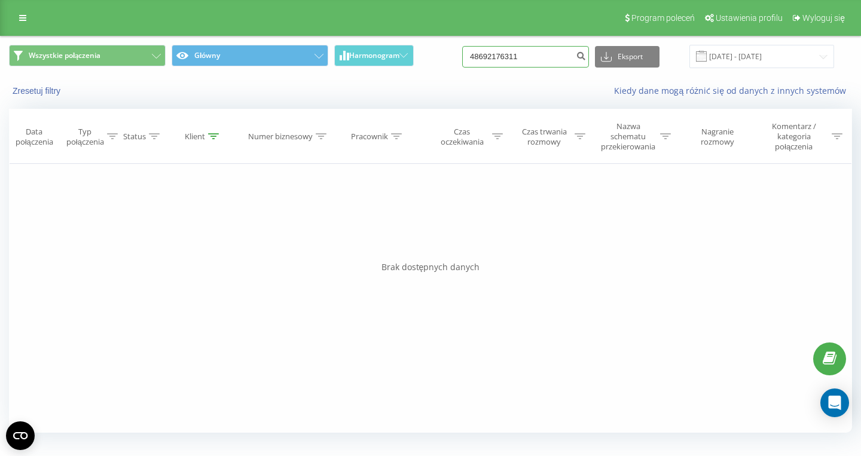
click at [556, 62] on input "48692176311" at bounding box center [525, 57] width 127 height 22
paste input "48780051383"
type input "48780051383"
click at [551, 60] on input "48780051383" at bounding box center [525, 57] width 127 height 22
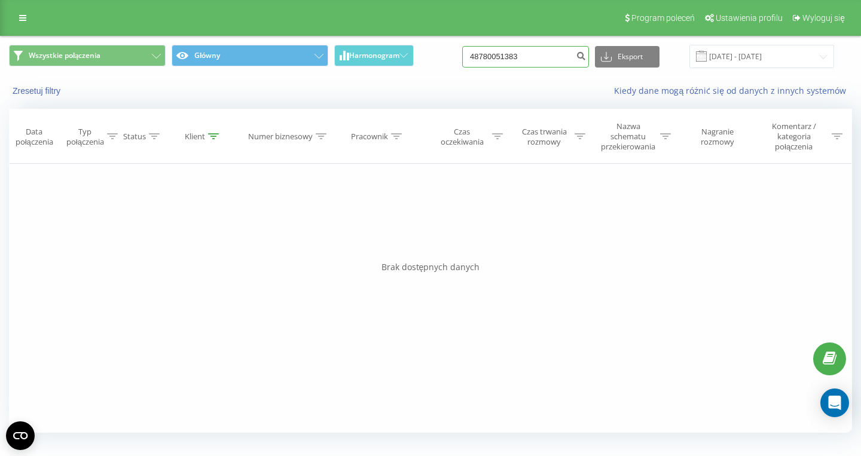
click at [551, 60] on input "48780051383" at bounding box center [525, 57] width 127 height 22
paste input "48692619955"
type input "48692619955"
click at [540, 63] on input "48692619955" at bounding box center [525, 57] width 127 height 22
click at [539, 62] on input "48692619955" at bounding box center [525, 57] width 127 height 22
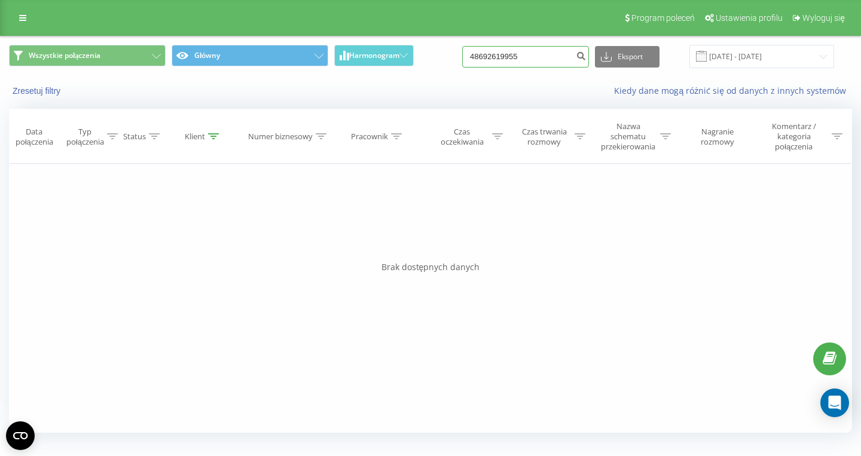
click at [539, 62] on input "48692619955" at bounding box center [525, 57] width 127 height 22
paste input "48510152905"
type input "48510152905"
click at [550, 59] on input "48510152905" at bounding box center [525, 57] width 127 height 22
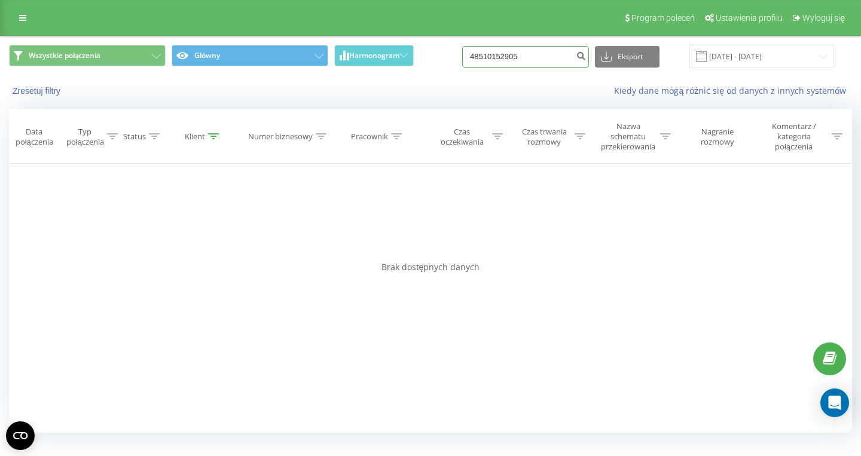
click at [550, 59] on input "48510152905" at bounding box center [525, 57] width 127 height 22
paste input "48692333889"
type input "48692333889"
click at [537, 59] on input "48692333889" at bounding box center [525, 57] width 127 height 22
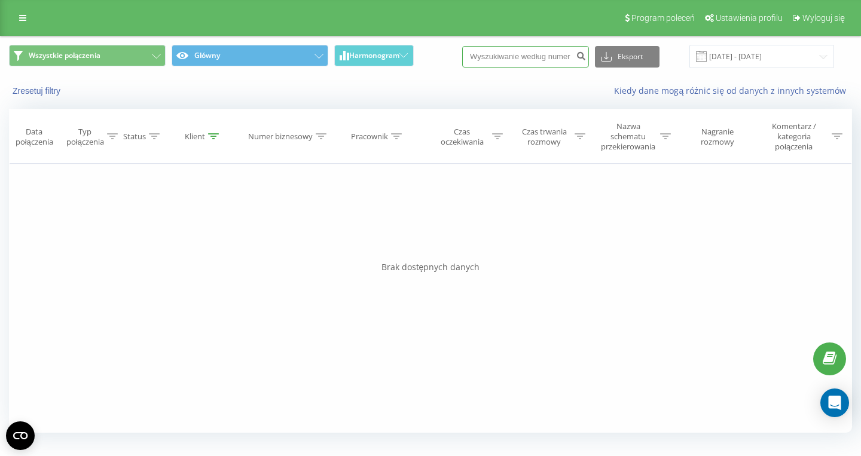
paste input "48602488992"
type input "48602488992"
click at [531, 59] on input "48602488992" at bounding box center [525, 57] width 127 height 22
paste input "48502192264"
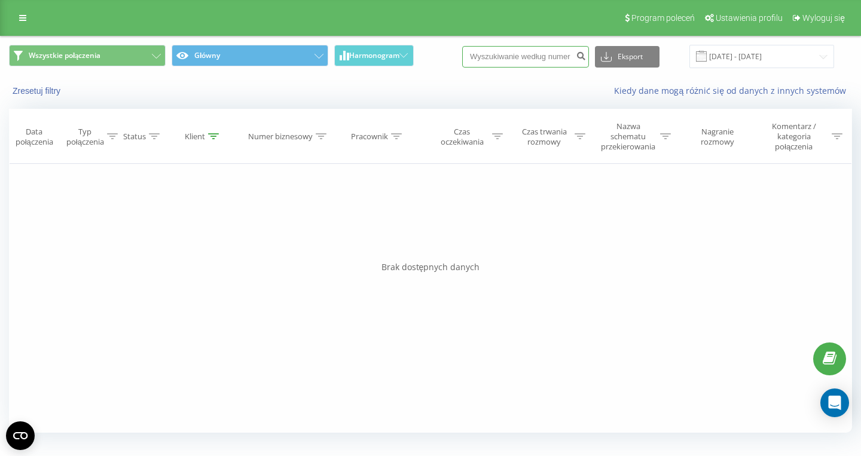
type input "48502192264"
